Goal: Transaction & Acquisition: Book appointment/travel/reservation

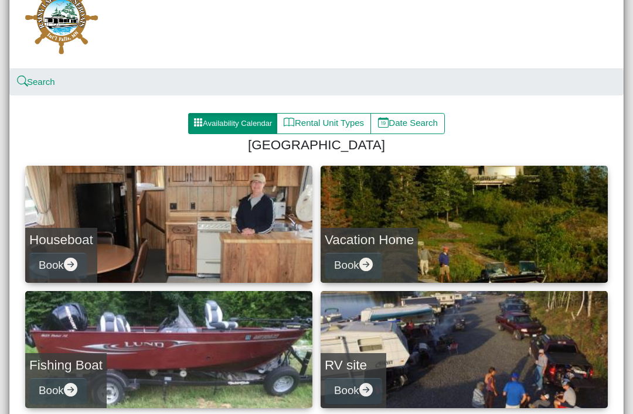
scroll to position [51, 0]
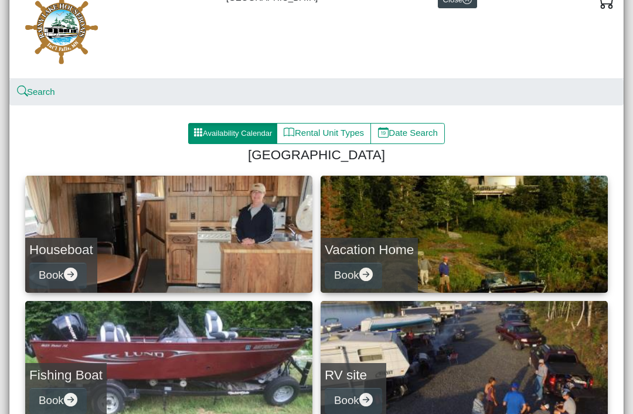
click at [81, 263] on button "Book" at bounding box center [57, 275] width 57 height 26
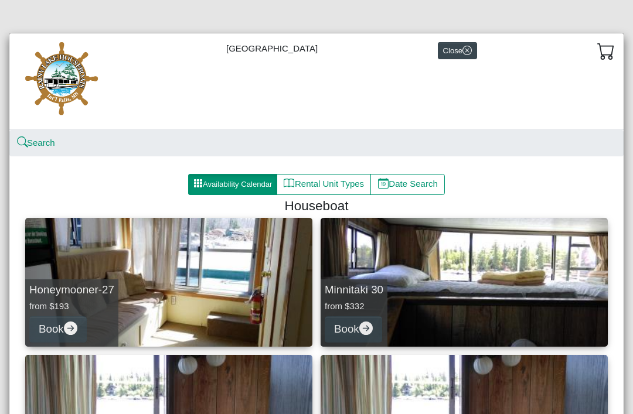
click at [172, 278] on link "Honeymooner-27 from $193 Book" at bounding box center [168, 282] width 287 height 129
select select "*"
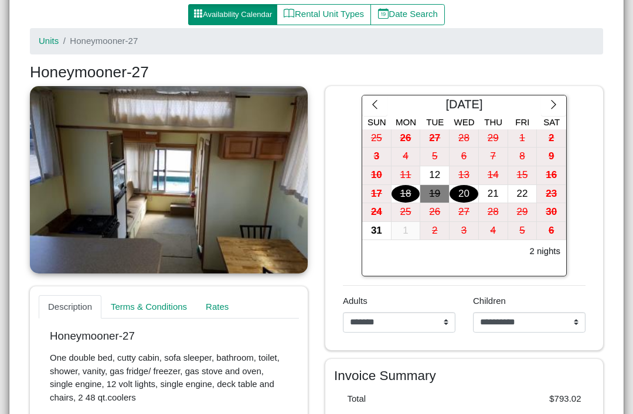
scroll to position [173, 0]
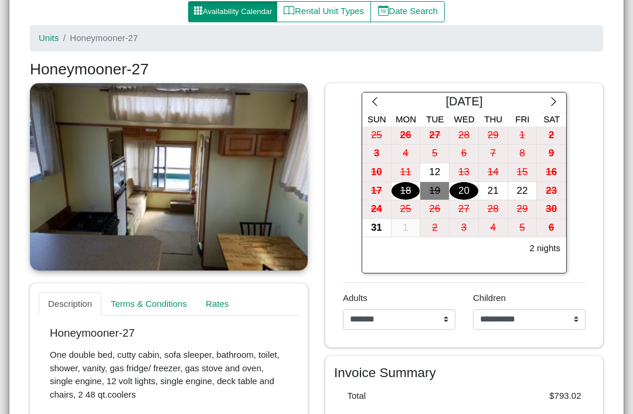
click at [552, 103] on icon "chevron right" at bounding box center [553, 101] width 11 height 11
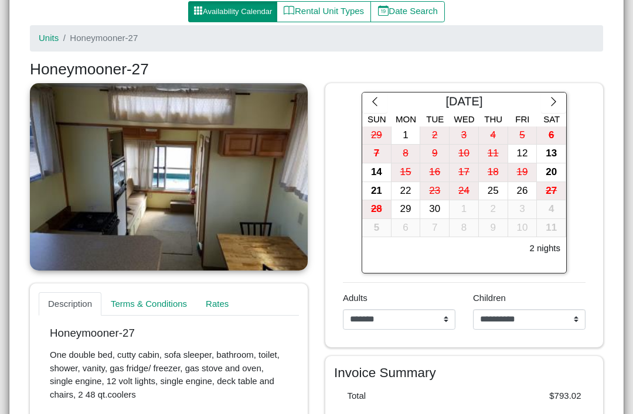
click at [558, 102] on icon "chevron right" at bounding box center [553, 101] width 11 height 11
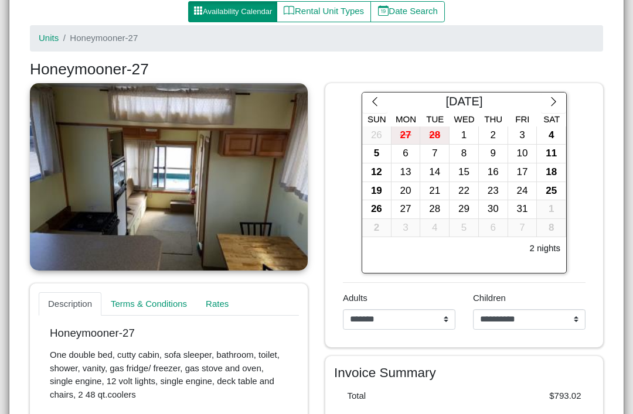
click at [372, 102] on icon "chevron left" at bounding box center [374, 101] width 11 height 11
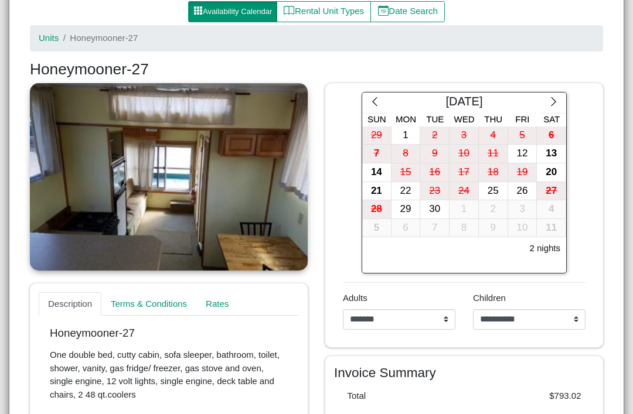
click at [524, 204] on div "3" at bounding box center [522, 209] width 29 height 18
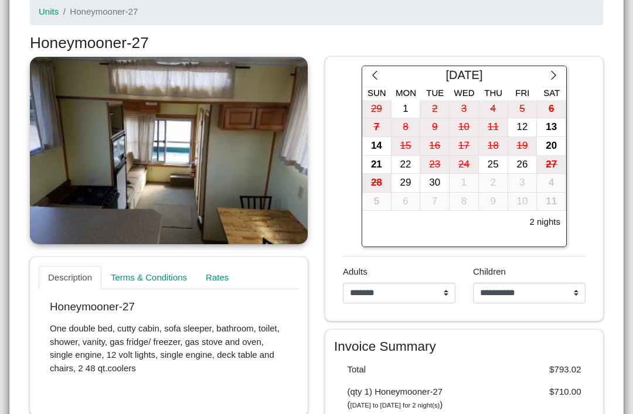
scroll to position [199, 0]
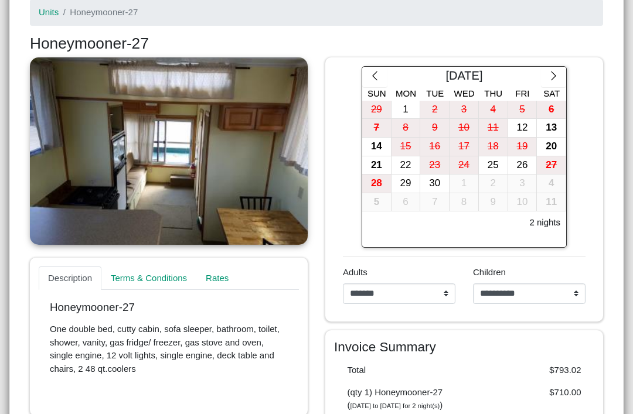
click at [530, 180] on div "3" at bounding box center [522, 184] width 29 height 18
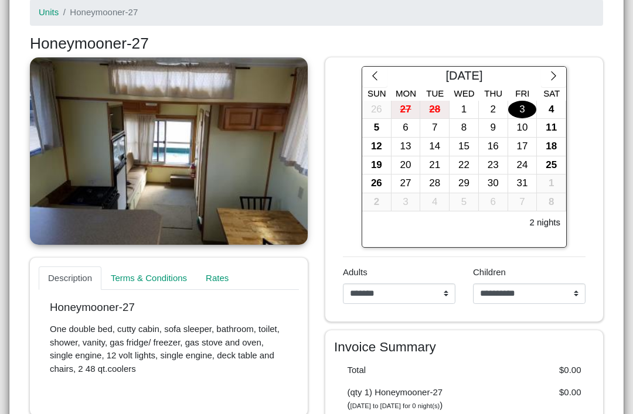
click at [379, 67] on button "button" at bounding box center [374, 77] width 25 height 21
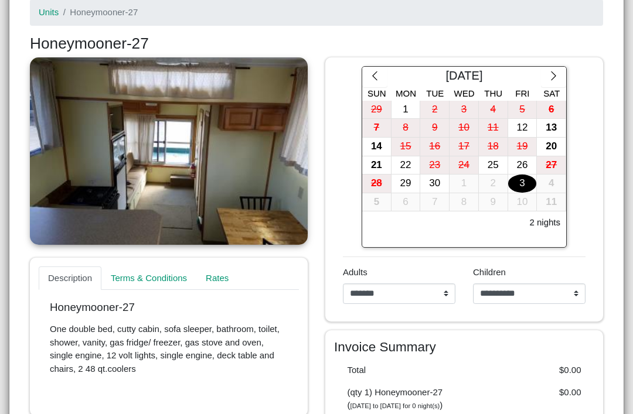
click at [520, 180] on div "3" at bounding box center [522, 184] width 29 height 18
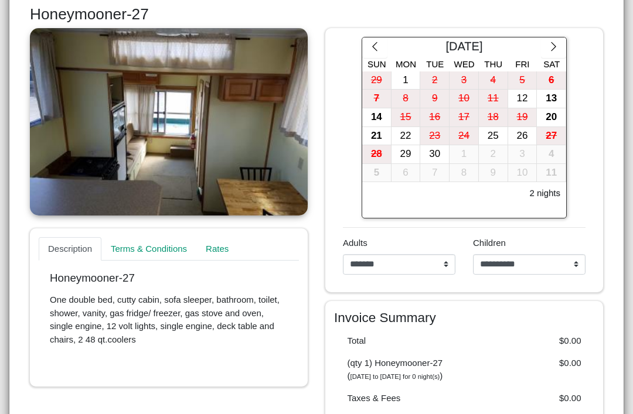
scroll to position [227, 0]
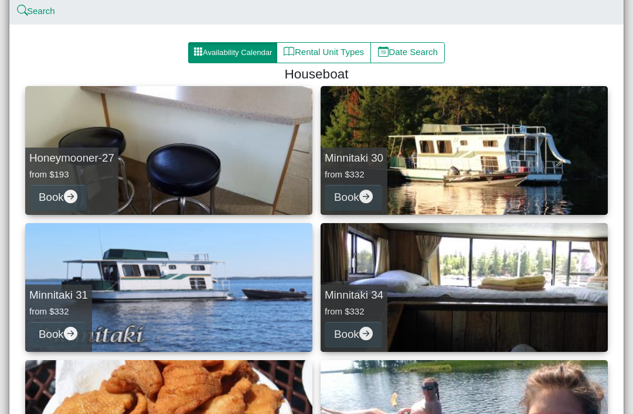
scroll to position [131, 0]
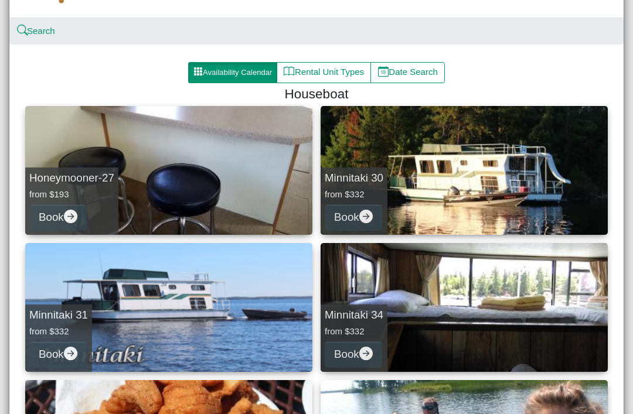
click at [431, 78] on button "Date Search" at bounding box center [407, 72] width 74 height 21
select select "*"
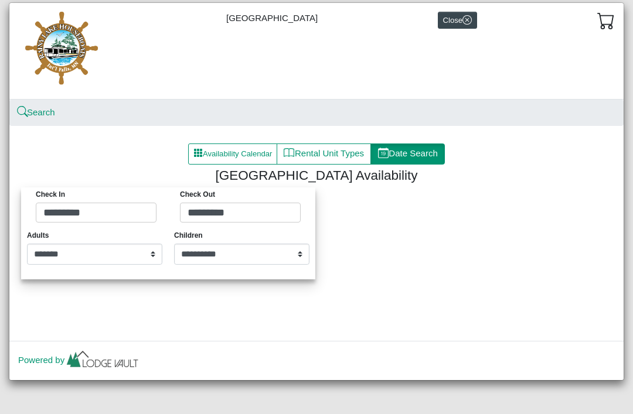
scroll to position [30, 0]
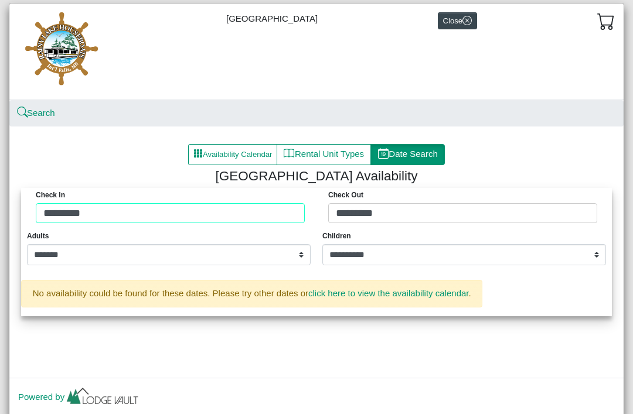
click at [292, 222] on div "Check in ********* Check Out *********" at bounding box center [316, 208] width 585 height 41
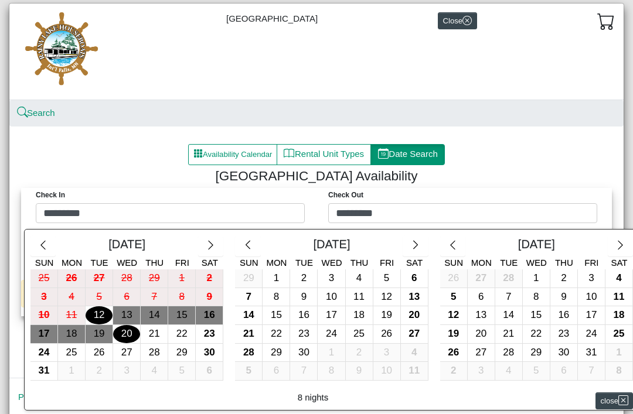
click at [392, 333] on div "26" at bounding box center [386, 334] width 27 height 18
type input "*********"
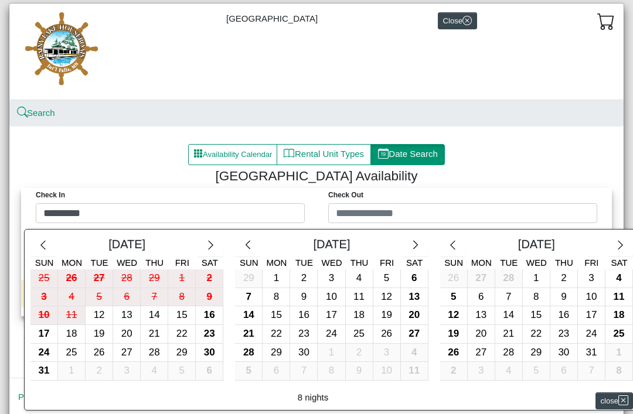
click at [360, 329] on div "25" at bounding box center [359, 334] width 27 height 18
type input "*********"
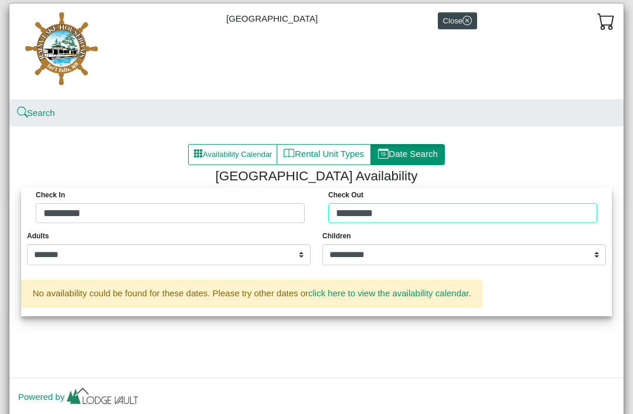
click at [489, 220] on div "Check in ********* Check Out *********" at bounding box center [316, 208] width 585 height 41
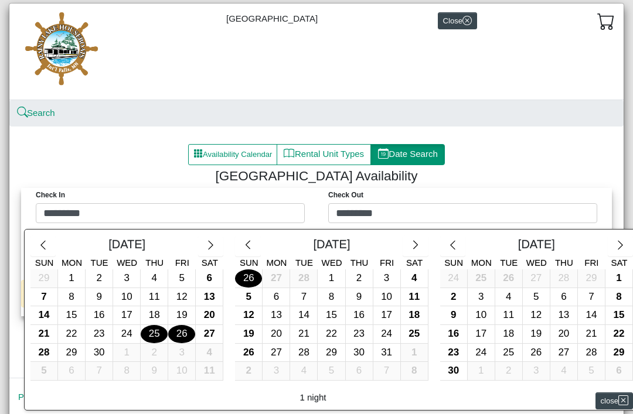
click at [74, 350] on div "29" at bounding box center [71, 353] width 27 height 18
type input "*********"
click at [151, 332] on div "25" at bounding box center [154, 334] width 27 height 18
type input "*********"
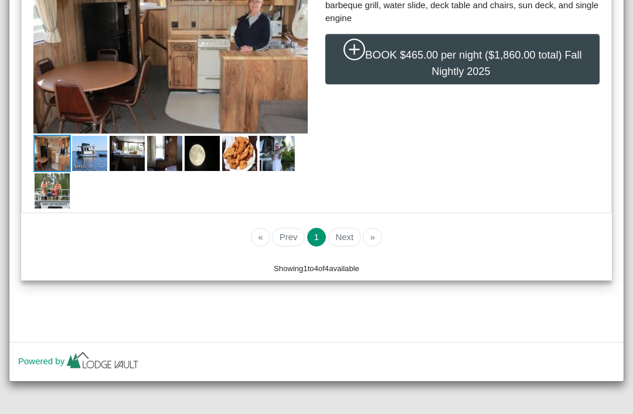
scroll to position [1395, 0]
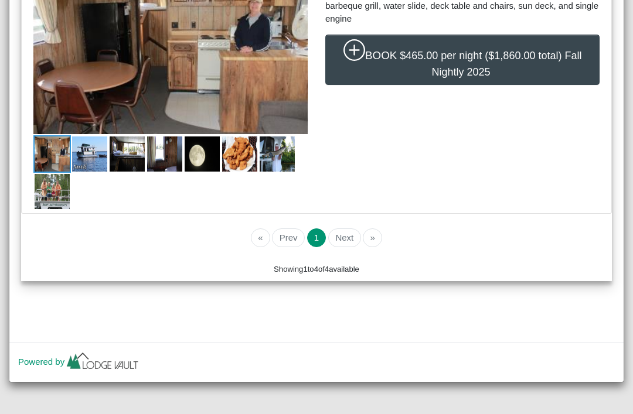
click at [350, 244] on li "Next" at bounding box center [343, 237] width 35 height 19
click at [350, 238] on li "Next" at bounding box center [343, 237] width 35 height 19
click at [346, 237] on li "Next" at bounding box center [343, 237] width 35 height 19
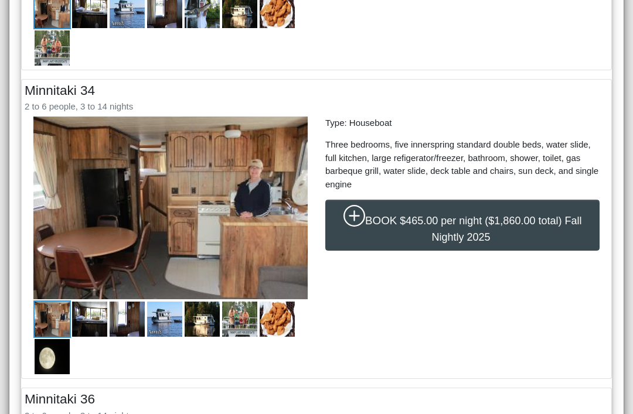
scroll to position [944, 0]
